Goal: Task Accomplishment & Management: Complete application form

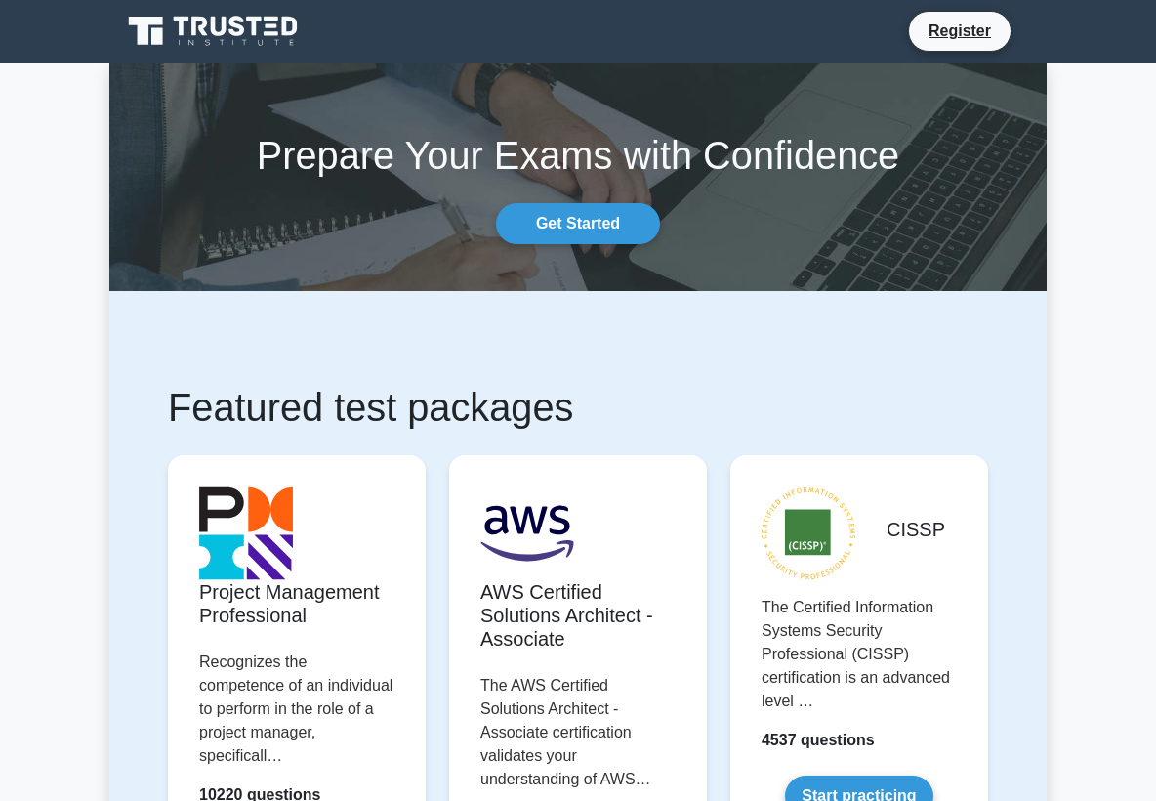
scroll to position [499, 0]
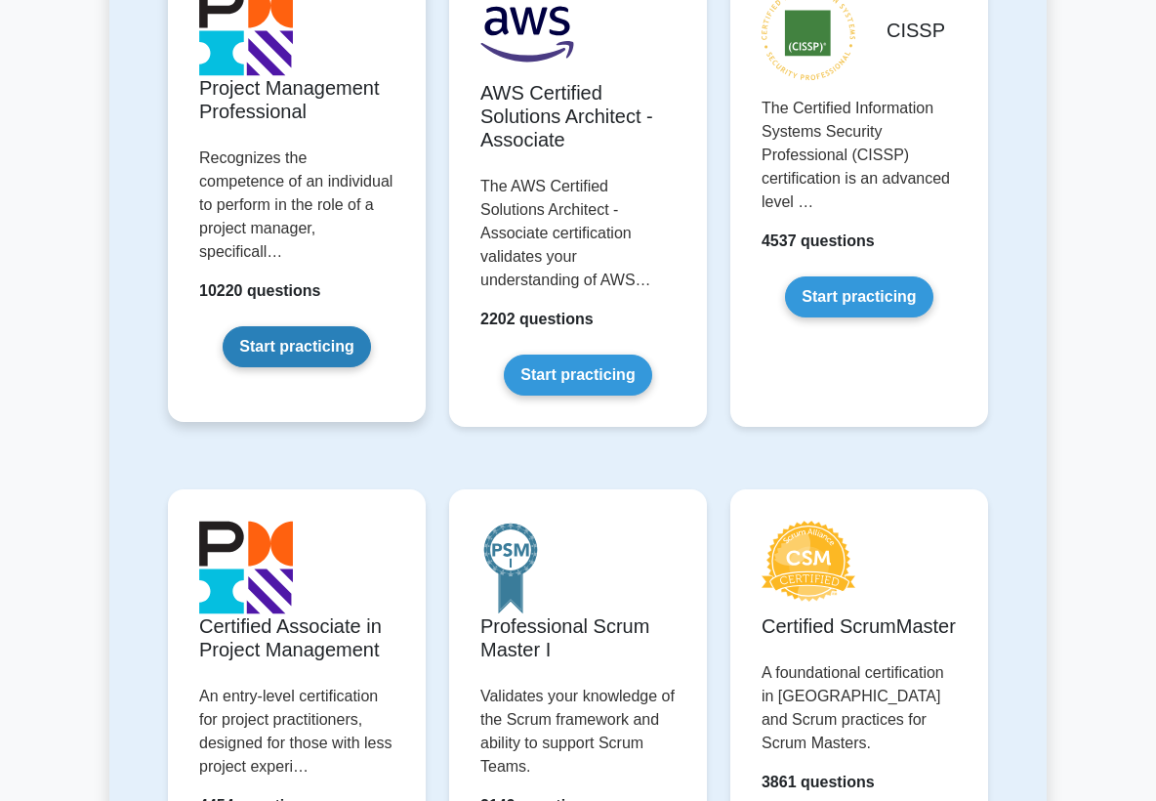
click at [324, 326] on link "Start practicing" at bounding box center [296, 346] width 147 height 41
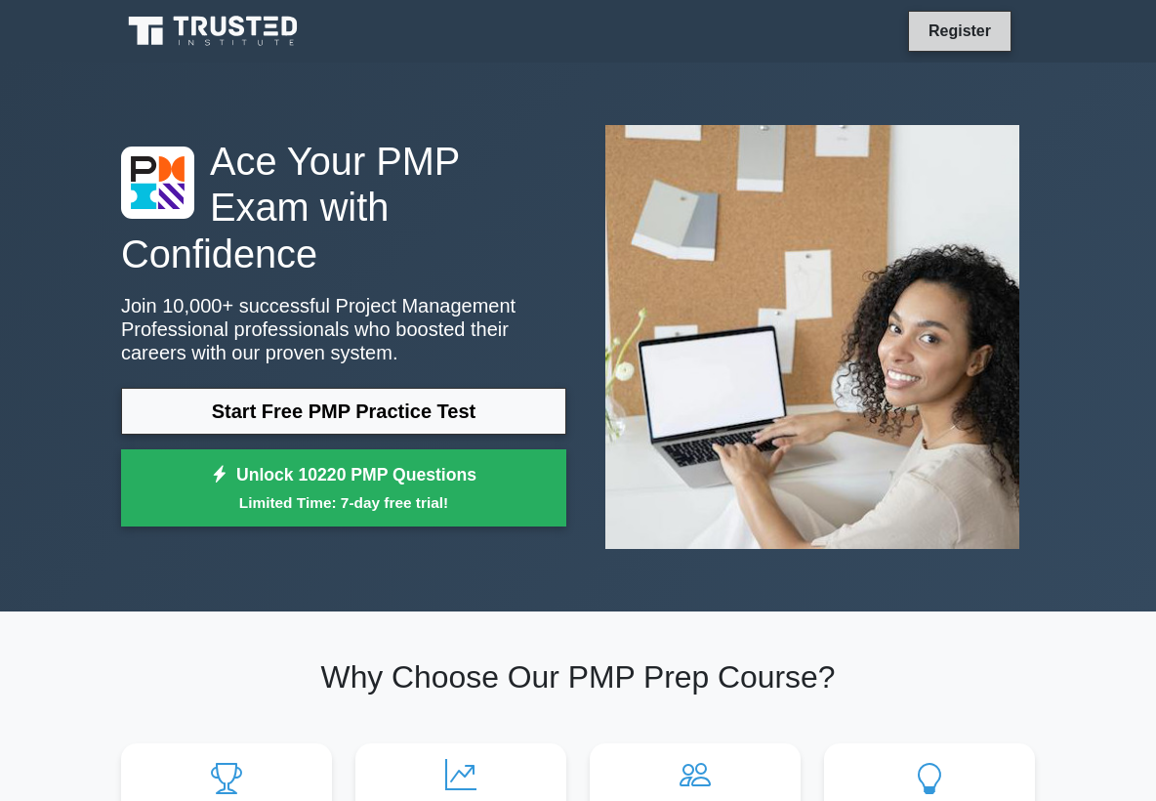
click at [970, 37] on link "Register" at bounding box center [960, 31] width 86 height 24
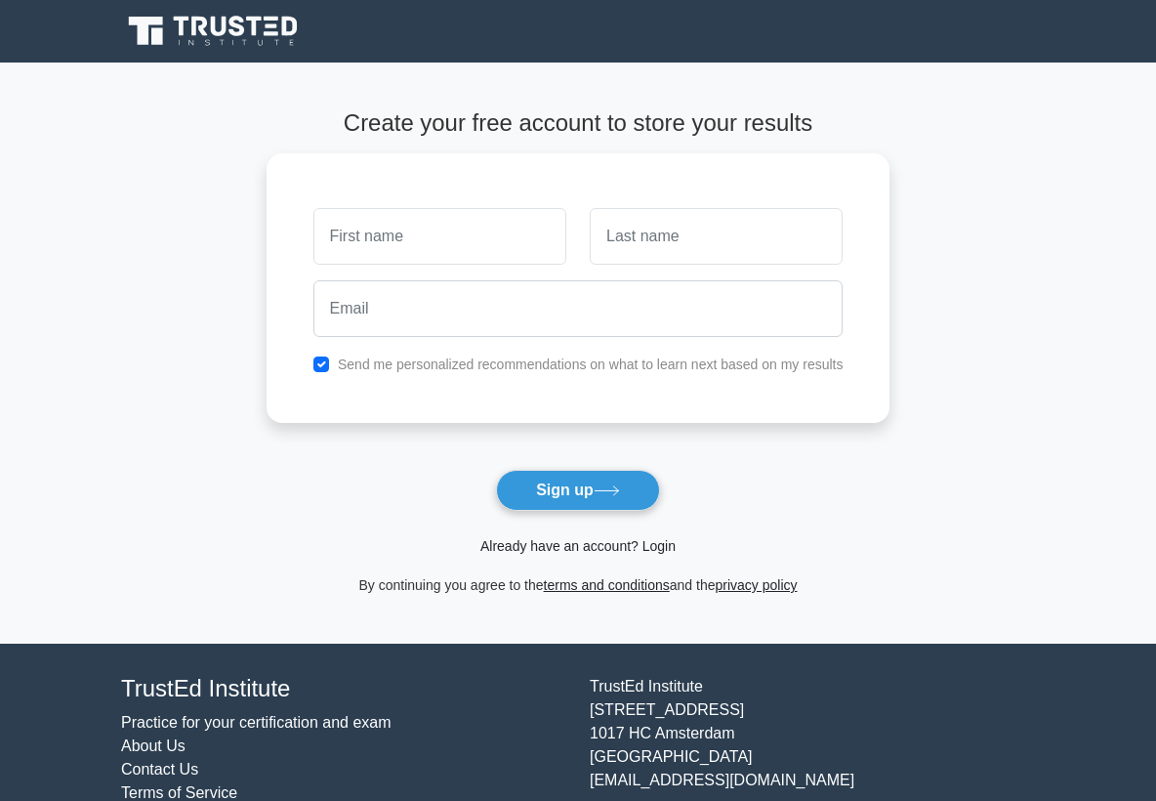
click at [614, 548] on link "Already have an account? Login" at bounding box center [578, 546] width 195 height 16
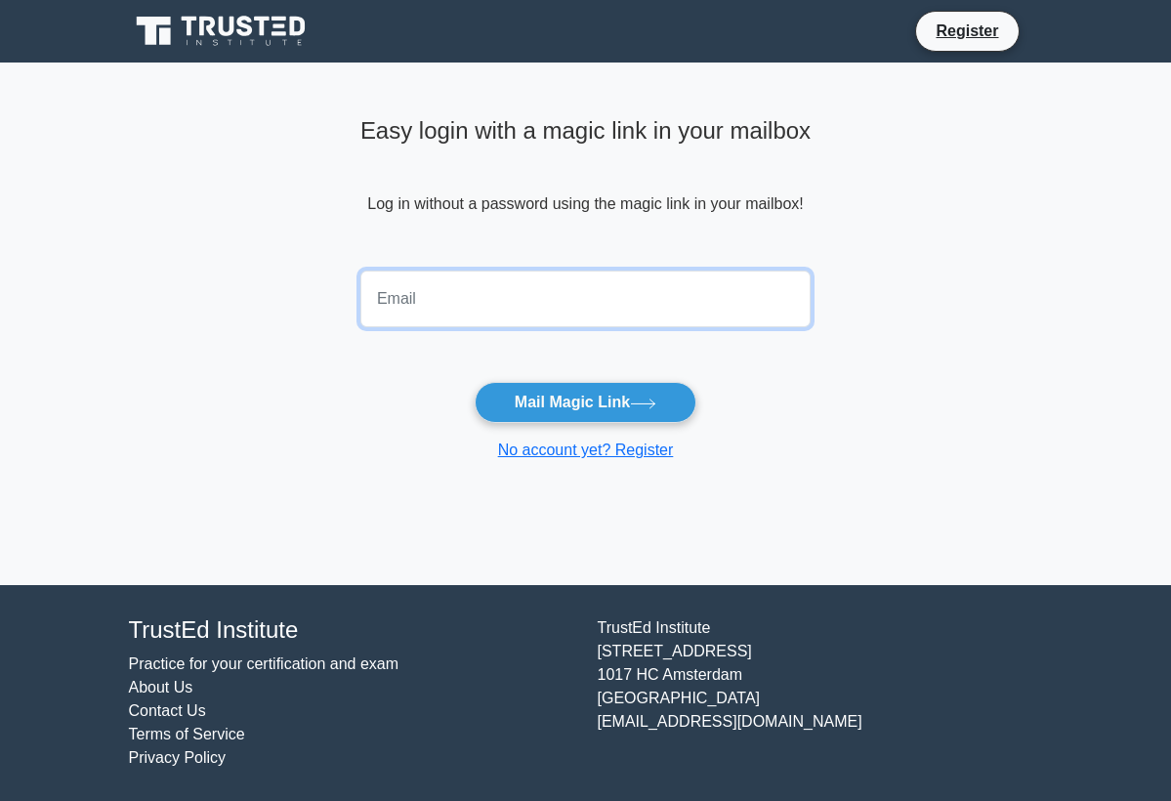
type input "rmcnally@mcnallymultimedia.com"
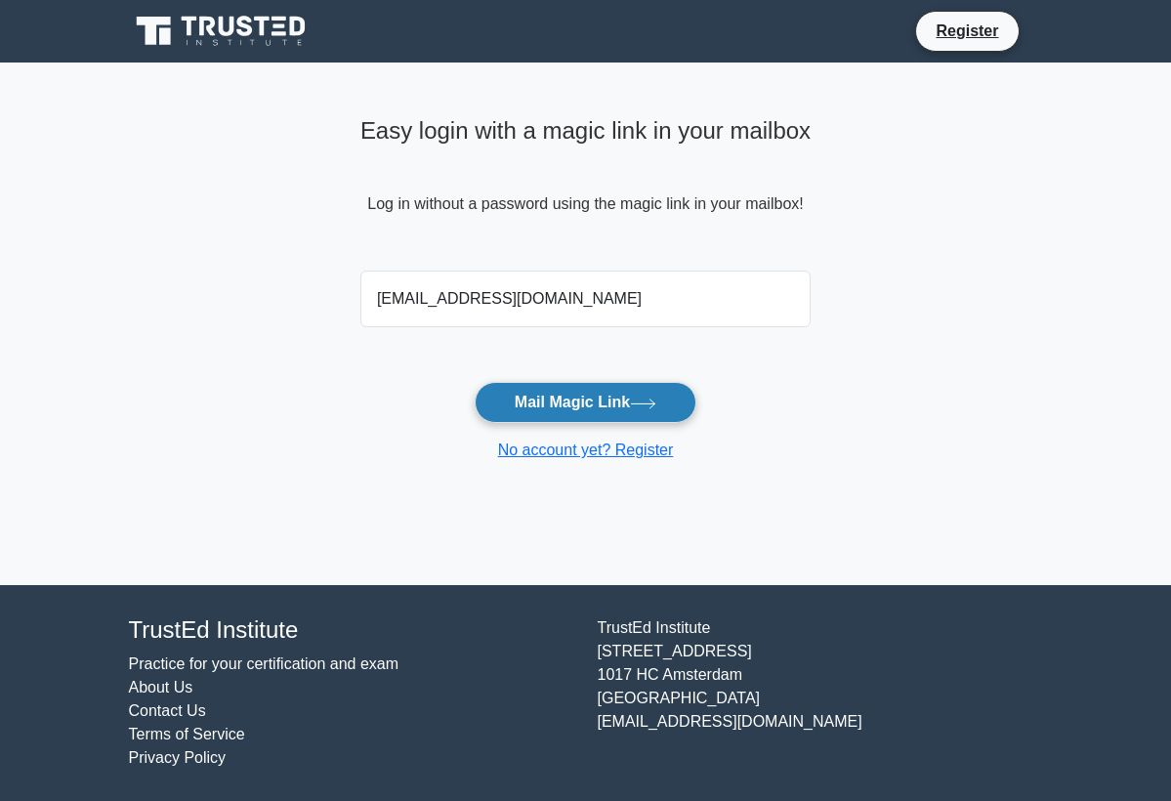
click at [519, 392] on button "Mail Magic Link" at bounding box center [586, 402] width 222 height 41
